Goal: Navigation & Orientation: Find specific page/section

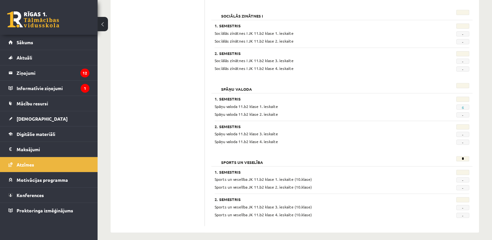
scroll to position [612, 0]
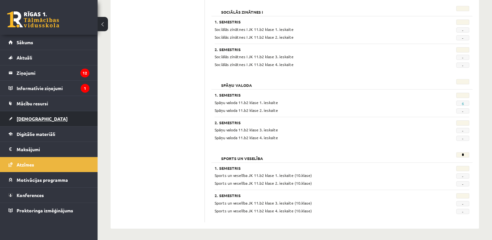
click at [40, 116] on link "[DEMOGRAPHIC_DATA]" at bounding box center [48, 118] width 81 height 15
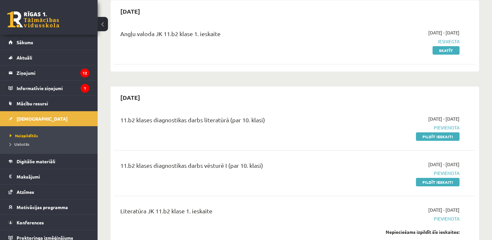
scroll to position [65, 0]
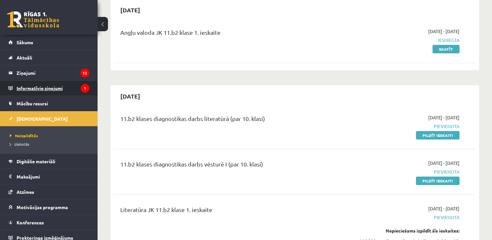
click at [27, 89] on legend "Informatīvie ziņojumi 1" at bounding box center [53, 88] width 73 height 15
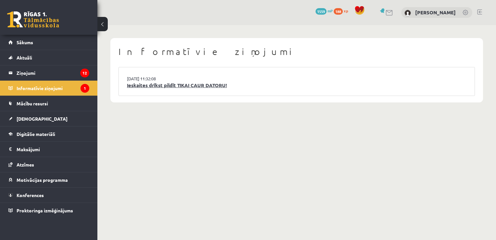
click at [167, 86] on link "Ieskaites drīkst pildīt TIKAI CAUR DATORU!" at bounding box center [297, 85] width 340 height 7
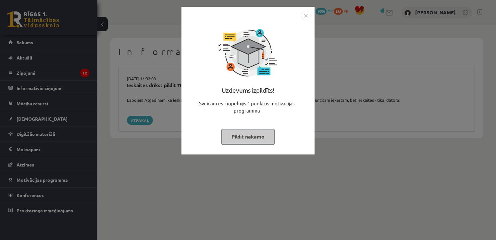
click at [245, 140] on button "Pildīt nākamo" at bounding box center [248, 136] width 53 height 15
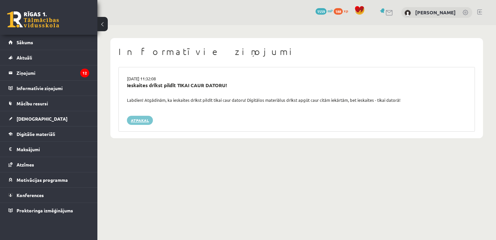
click at [140, 117] on link "Atpakaļ" at bounding box center [140, 120] width 26 height 9
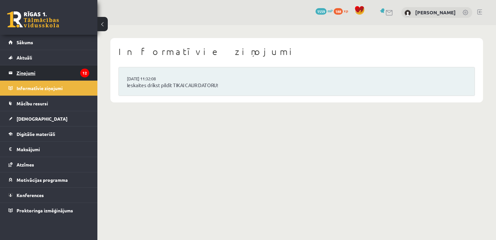
click at [65, 70] on legend "Ziņojumi 12" at bounding box center [53, 72] width 73 height 15
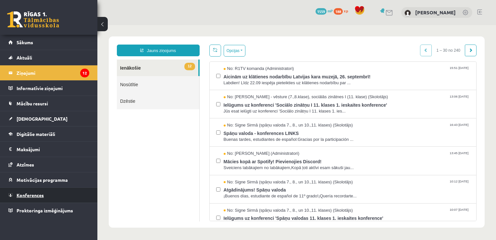
click at [42, 196] on span "Konferences" at bounding box center [30, 195] width 27 height 6
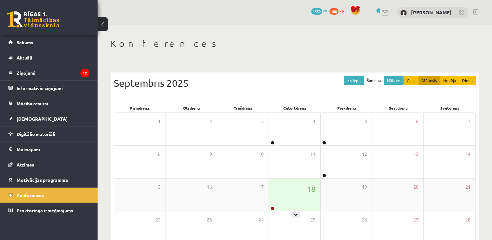
click at [282, 193] on div "18" at bounding box center [294, 194] width 51 height 32
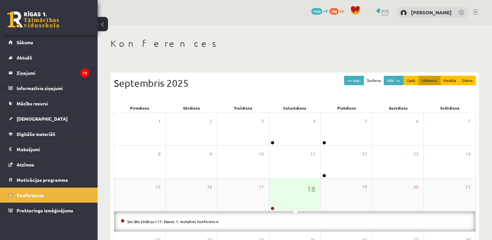
click at [283, 186] on div "18" at bounding box center [294, 194] width 51 height 32
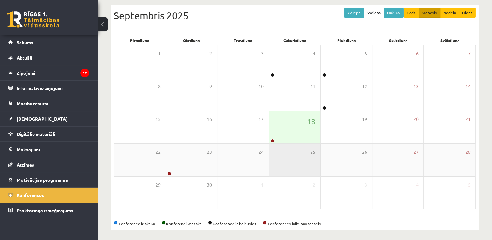
scroll to position [70, 0]
